Goal: Information Seeking & Learning: Learn about a topic

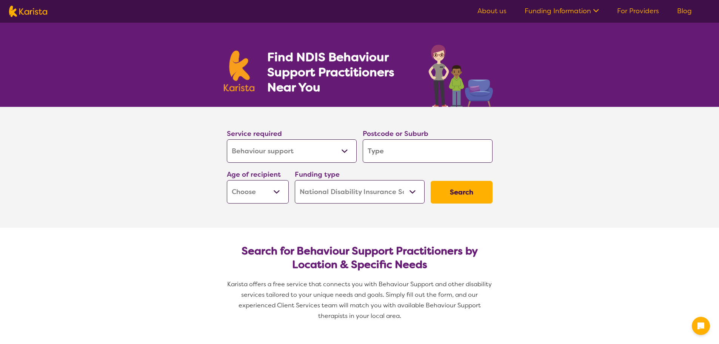
select select "Behaviour support"
select select "NDIS"
select select "Behaviour support"
select select "NDIS"
click at [306, 158] on select "Allied Health Assistant Assessment ([MEDICAL_DATA] or [MEDICAL_DATA]) Behaviour…" at bounding box center [292, 150] width 130 height 23
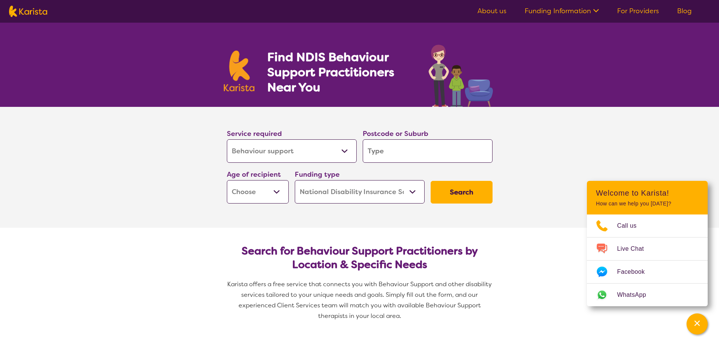
click at [227, 139] on select "Allied Health Assistant Assessment ([MEDICAL_DATA] or [MEDICAL_DATA]) Behaviour…" at bounding box center [292, 150] width 130 height 23
click at [427, 147] on input "search" at bounding box center [428, 150] width 130 height 23
type input "2"
type input "23"
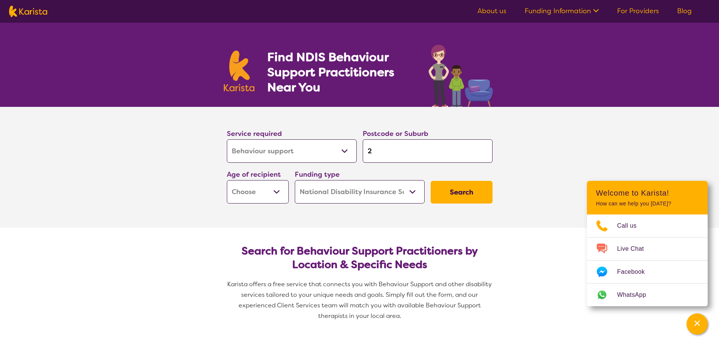
type input "23"
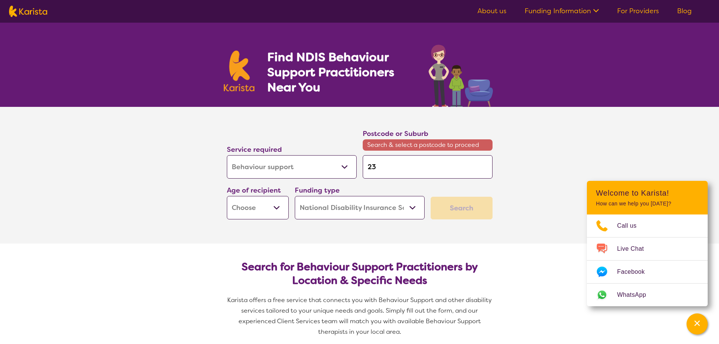
type input "233"
type input "2335"
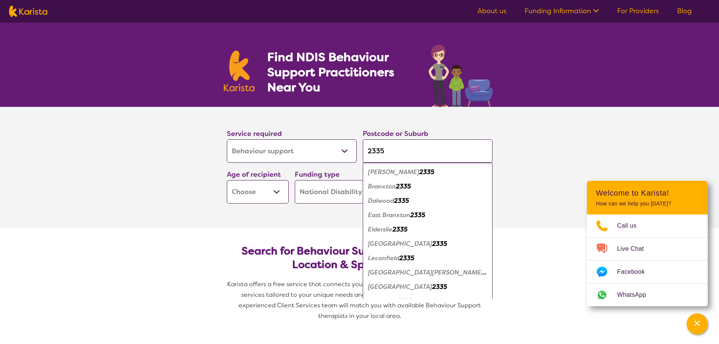
type input "2335"
click at [391, 189] on em "Branxton" at bounding box center [382, 186] width 28 height 8
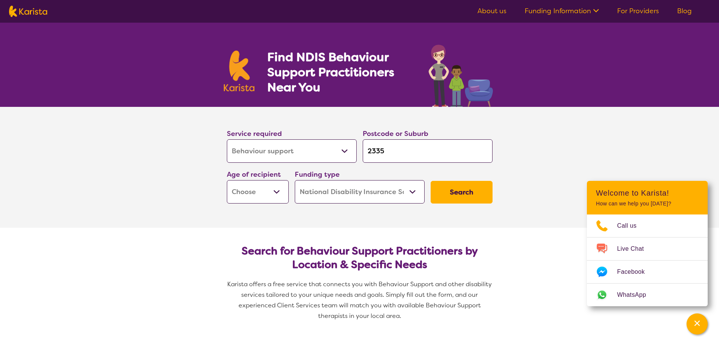
click at [258, 193] on select "Early Childhood - 0 to 9 Child - 10 to 11 Adolescent - 12 to 17 Adult - 18 to 6…" at bounding box center [258, 191] width 62 height 23
select select "EC"
click at [227, 180] on select "Early Childhood - 0 to 9 Child - 10 to 11 Adolescent - 12 to 17 Adult - 18 to 6…" at bounding box center [258, 191] width 62 height 23
select select "EC"
click at [302, 203] on div "Funding type Home Care Package (HCP) National Disability Insurance Scheme (NDIS…" at bounding box center [360, 186] width 136 height 41
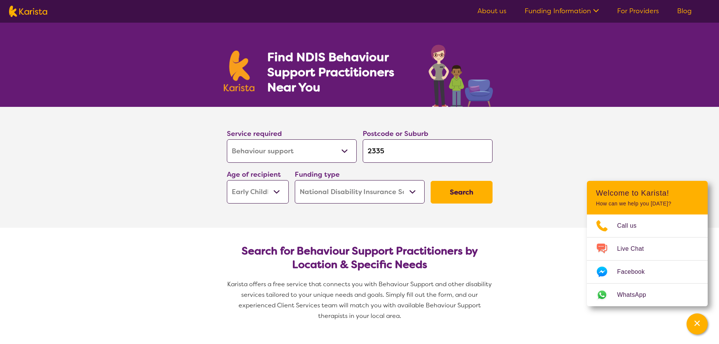
click at [308, 196] on select "Home Care Package (HCP) National Disability Insurance Scheme (NDIS) I don't know" at bounding box center [360, 191] width 130 height 23
select select "i-don-t-know"
click at [295, 180] on select "Home Care Package (HCP) National Disability Insurance Scheme (NDIS) I don't know" at bounding box center [360, 191] width 130 height 23
select select "i-don-t-know"
click at [461, 191] on button "Search" at bounding box center [462, 192] width 62 height 23
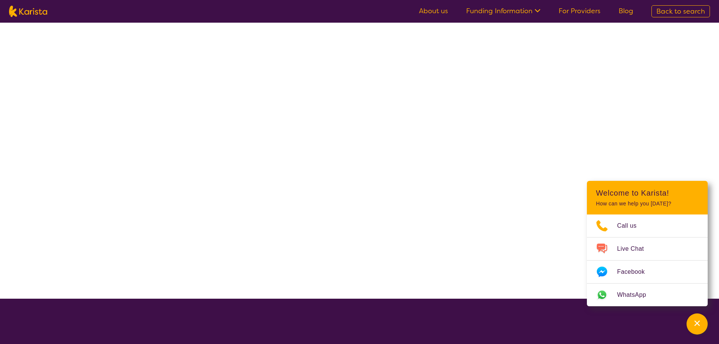
select select "Behaviour support"
select select "EC"
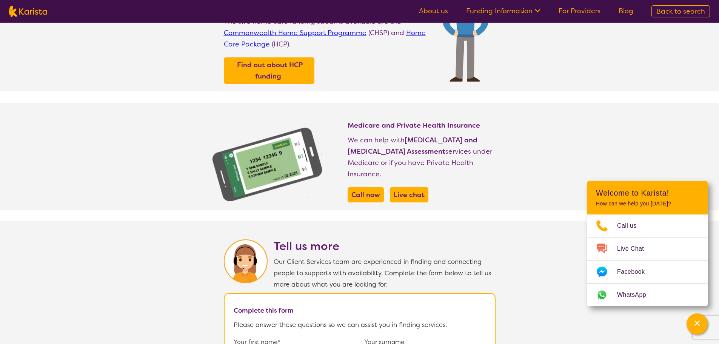
scroll to position [151, 0]
